Goal: Information Seeking & Learning: Learn about a topic

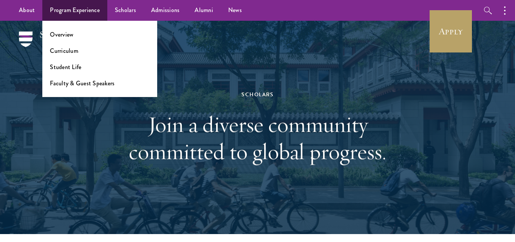
click at [86, 37] on li "Overview" at bounding box center [100, 34] width 100 height 9
click at [65, 34] on link "Overview" at bounding box center [61, 34] width 23 height 9
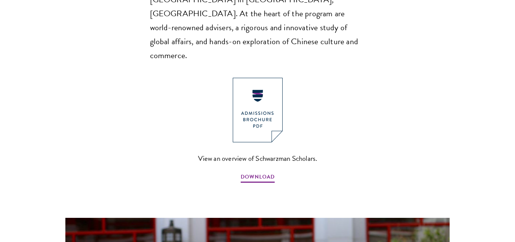
scroll to position [513, 0]
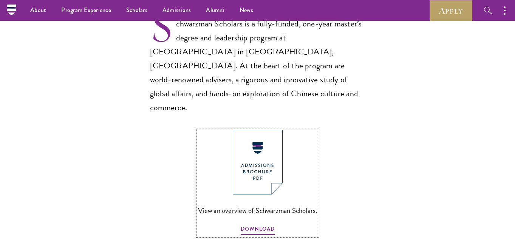
click at [275, 130] on img at bounding box center [258, 162] width 50 height 65
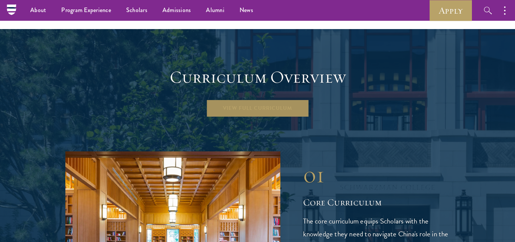
scroll to position [1022, 0]
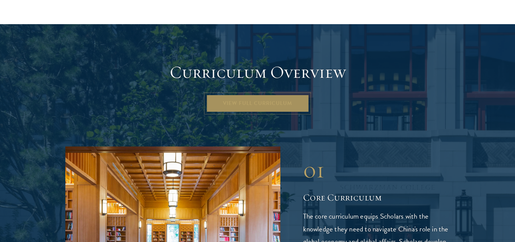
click at [287, 94] on link "View Full Curriculum" at bounding box center [257, 103] width 103 height 18
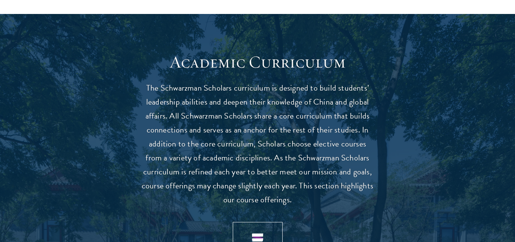
scroll to position [855, 0]
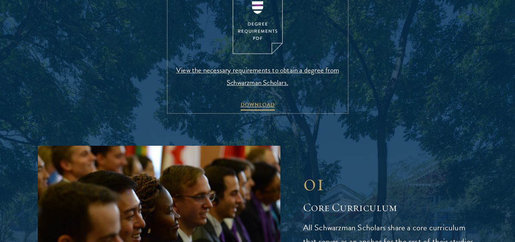
click at [251, 26] on img at bounding box center [258, 22] width 50 height 65
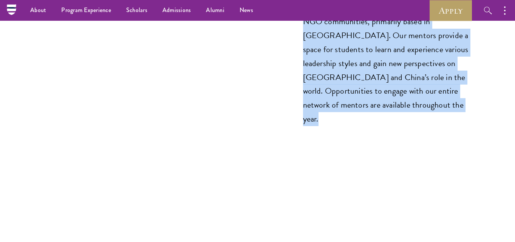
scroll to position [3861, 0]
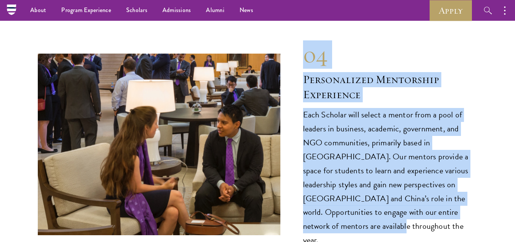
drag, startPoint x: 174, startPoint y: 62, endPoint x: 460, endPoint y: 175, distance: 307.2
copy main "Academic Curriculum The Schwarzman Scholars curriculum is designed to build stu…"
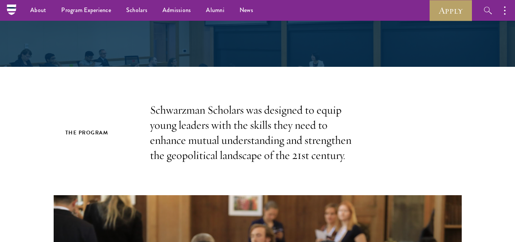
scroll to position [0, 0]
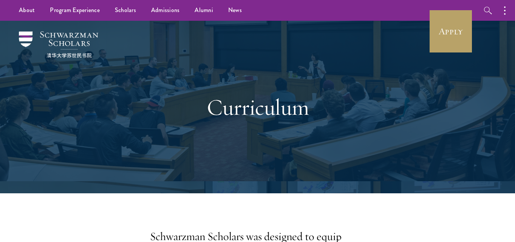
click at [321, 189] on div "Curriculum" at bounding box center [258, 107] width 440 height 173
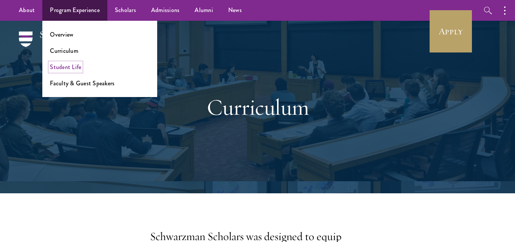
click at [73, 66] on link "Student Life" at bounding box center [65, 67] width 31 height 9
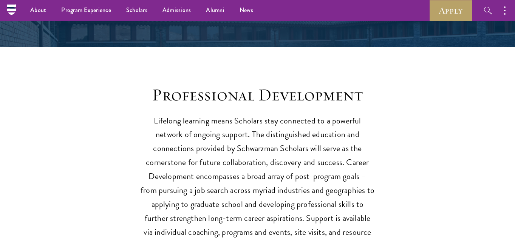
scroll to position [958, 0]
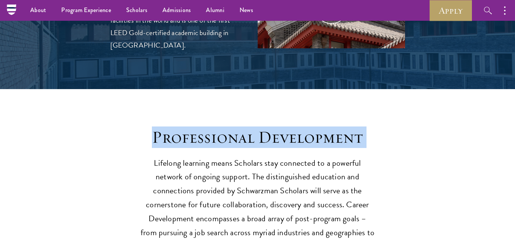
drag, startPoint x: 156, startPoint y: 123, endPoint x: 309, endPoint y: 136, distance: 154.0
click at [310, 136] on div "Professional Development Lifelong learning means Scholars stay connected to a p…" at bounding box center [258, 211] width 234 height 169
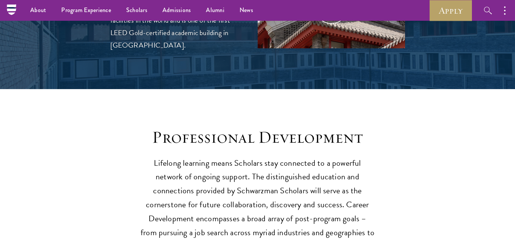
click at [211, 156] on p "Lifelong learning means Scholars stay connected to a powerful network of ongoin…" at bounding box center [258, 226] width 234 height 140
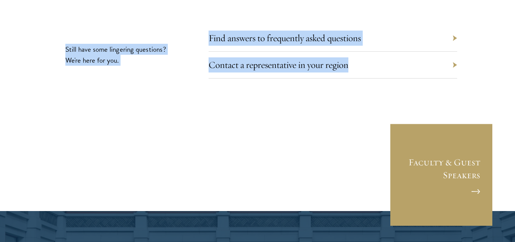
scroll to position [1986, 0]
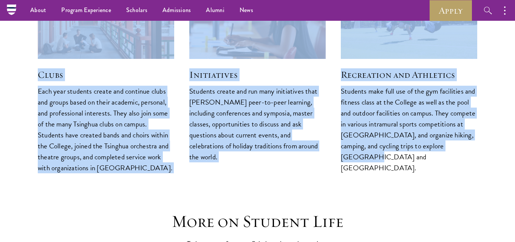
drag, startPoint x: 155, startPoint y: 49, endPoint x: 462, endPoint y: 135, distance: 319.0
copy main "Schwarzman College at Tsinghua University Schwarzman Scholars will enroll at Ts…"
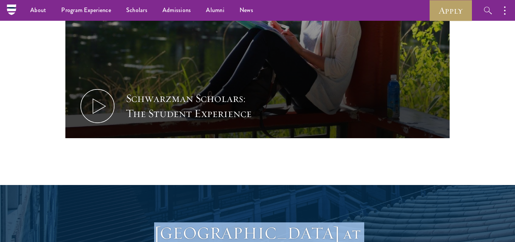
scroll to position [74, 0]
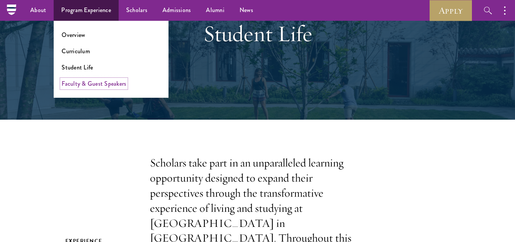
click at [106, 83] on link "Faculty & Guest Speakers" at bounding box center [94, 83] width 65 height 9
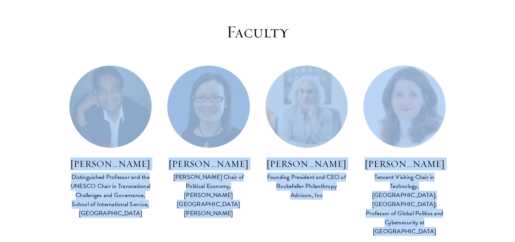
scroll to position [290, 0]
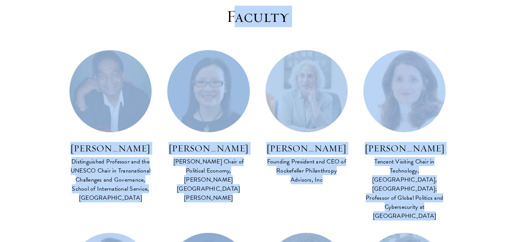
drag, startPoint x: 291, startPoint y: 155, endPoint x: 232, endPoint y: 22, distance: 146.4
click at [232, 22] on h3 "Faculty" at bounding box center [257, 16] width 385 height 21
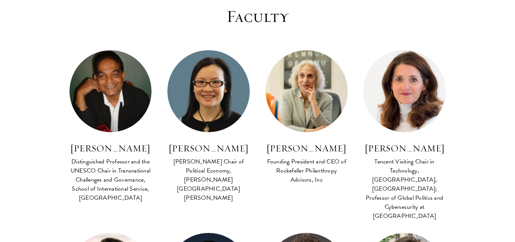
click at [227, 19] on h3 "Faculty" at bounding box center [257, 16] width 385 height 21
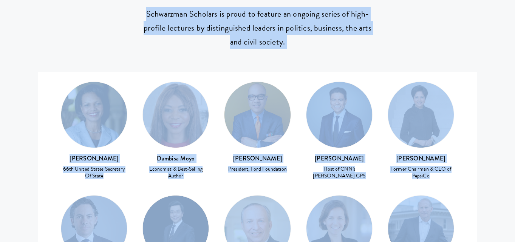
scroll to position [3203, 0]
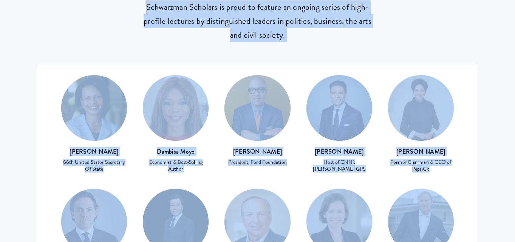
drag, startPoint x: 224, startPoint y: 15, endPoint x: 452, endPoint y: 81, distance: 237.3
copy main "Faculty Co Faculty Asian Regional Security FACULTY BIO Amitav Acharya Distingui…"
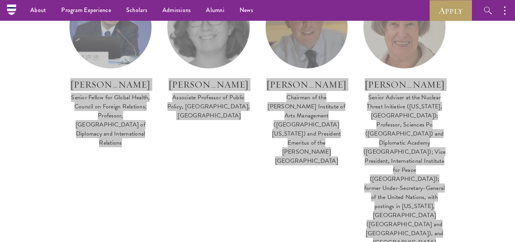
scroll to position [823, 0]
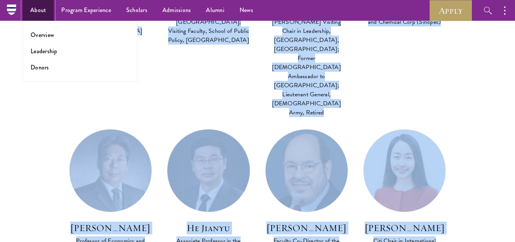
click at [41, 11] on link "About" at bounding box center [38, 10] width 31 height 21
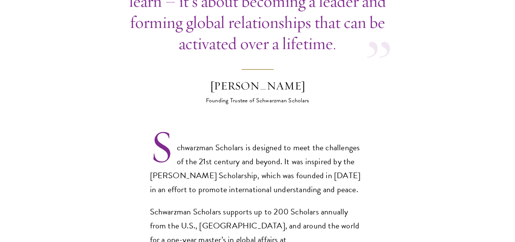
scroll to position [492, 0]
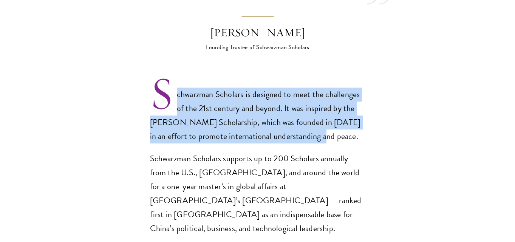
drag, startPoint x: 175, startPoint y: 80, endPoint x: 316, endPoint y: 127, distance: 148.5
click at [316, 127] on p "Schwarzman Scholars is designed to meet the challenges of the 21st century and …" at bounding box center [257, 116] width 215 height 56
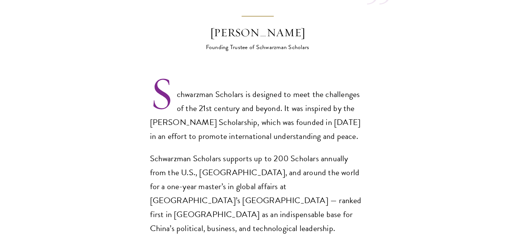
click at [266, 132] on div "Schwarzman Scholars is designed to meet the challenges of the 21st century and …" at bounding box center [257, 222] width 215 height 268
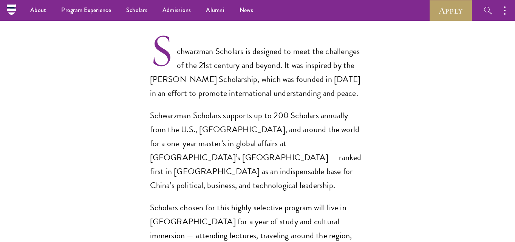
scroll to position [521, 0]
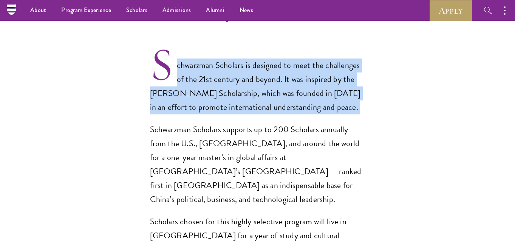
drag, startPoint x: 178, startPoint y: 45, endPoint x: 321, endPoint y: 102, distance: 153.4
click at [321, 102] on div "Schwarzman Scholars is designed to meet the challenges of the 21st century and …" at bounding box center [257, 193] width 215 height 268
copy div "chwarzman Scholars is designed to meet the challenges of the 21st century and b…"
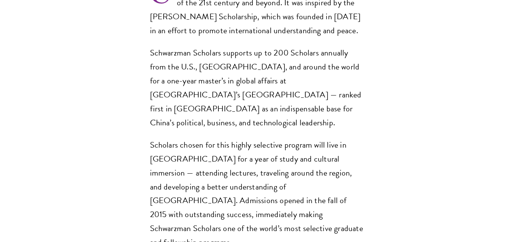
click at [240, 138] on p "Scholars chosen for this highly selective program will live in [GEOGRAPHIC_DATA…" at bounding box center [257, 194] width 215 height 112
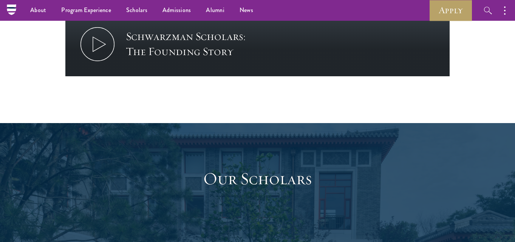
scroll to position [657, 0]
